Goal: Transaction & Acquisition: Purchase product/service

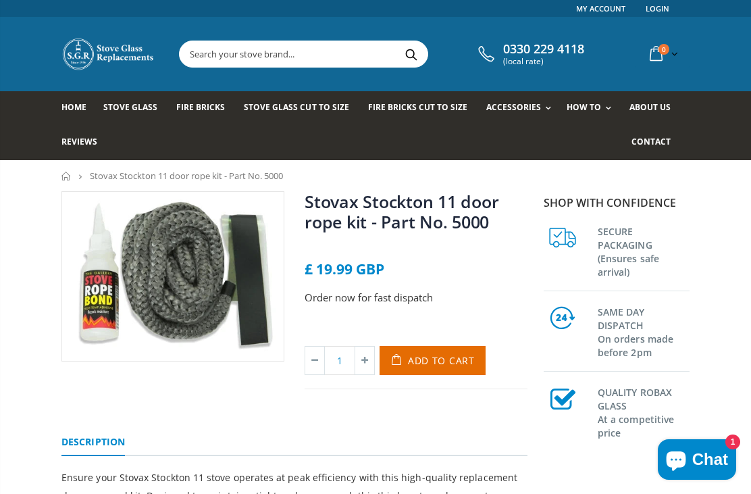
click at [419, 357] on span "Add to Cart" at bounding box center [441, 360] width 67 height 13
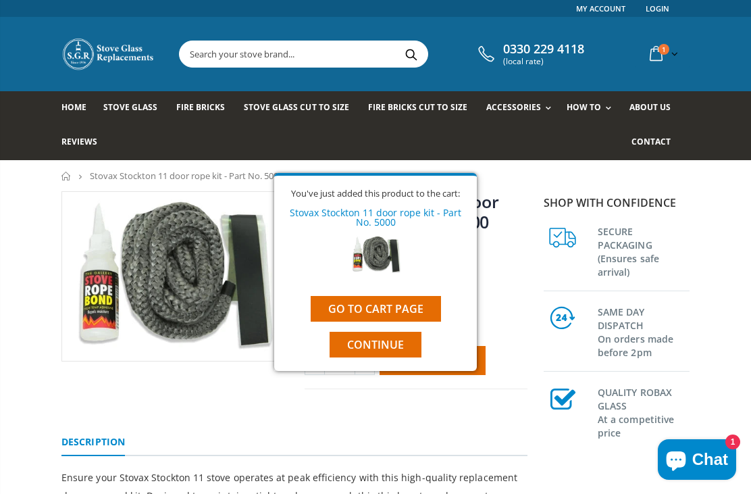
click at [329, 306] on link "Go to cart page" at bounding box center [376, 309] width 130 height 26
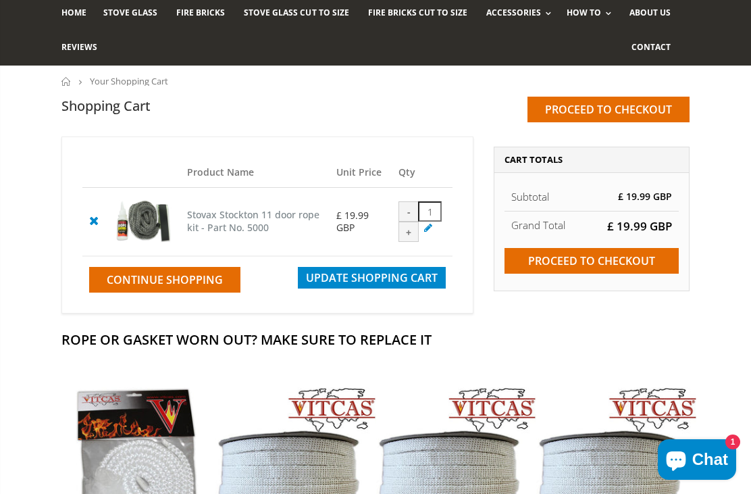
scroll to position [35, 0]
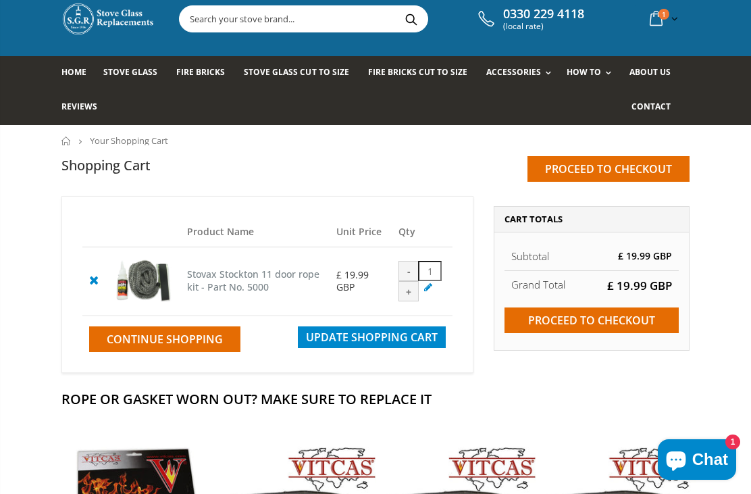
click at [578, 324] on input "Proceed to checkout" at bounding box center [591, 320] width 174 height 26
